Goal: Information Seeking & Learning: Find specific fact

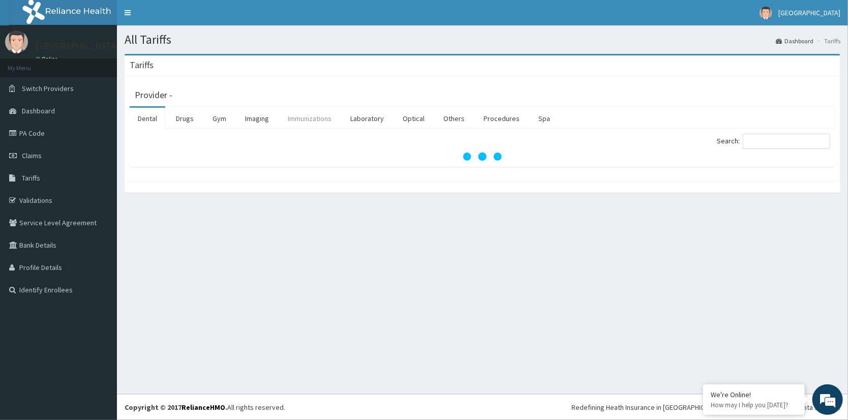
click at [304, 116] on link "Immunizations" at bounding box center [310, 118] width 60 height 21
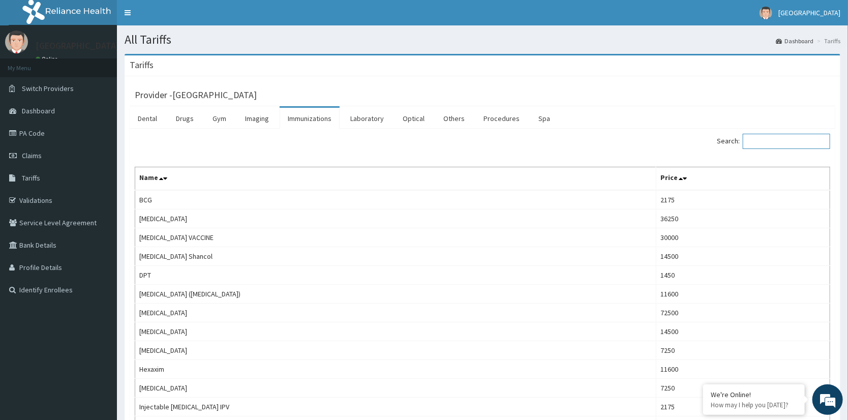
click at [777, 139] on input "Search:" at bounding box center [786, 141] width 87 height 15
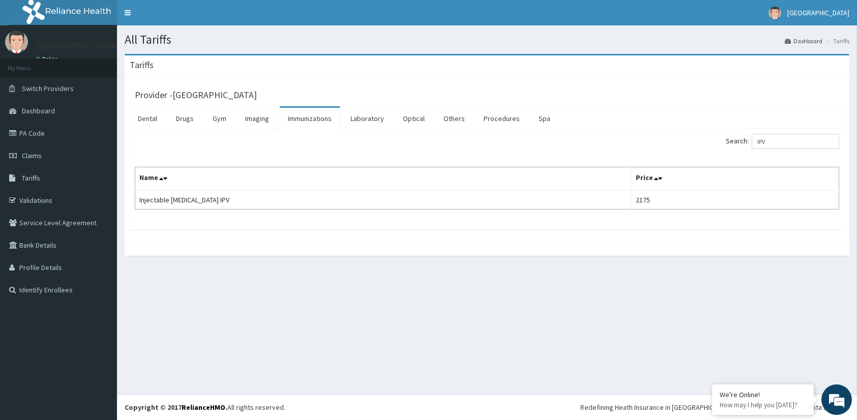
click at [439, 298] on div "All Tariffs Dashboard Tariffs [GEOGRAPHIC_DATA] Provider - Parklande Hospital D…" at bounding box center [487, 209] width 740 height 369
drag, startPoint x: 785, startPoint y: 136, endPoint x: 649, endPoint y: 167, distance: 140.2
click at [649, 167] on div "Search: IPV Name Price Injectable [MEDICAL_DATA] IPV 2175" at bounding box center [487, 172] width 704 height 76
type input "MMR"
